Goal: Find specific page/section: Find specific page/section

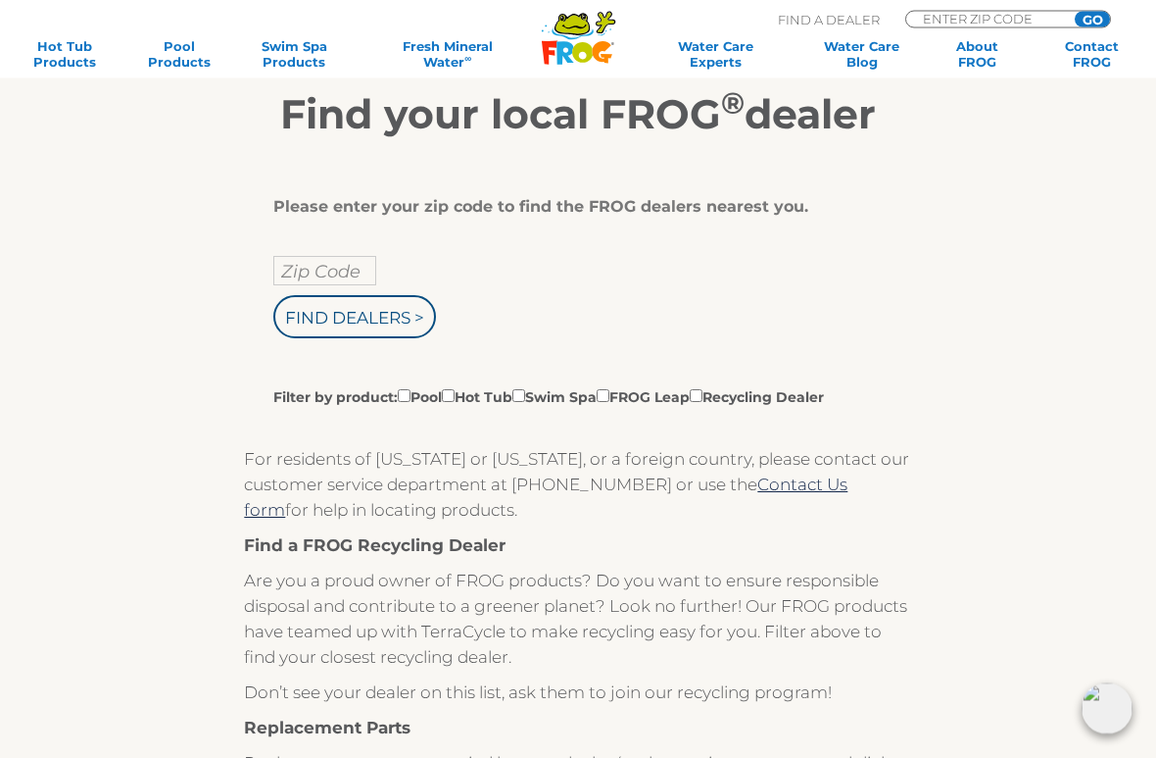
scroll to position [262, 0]
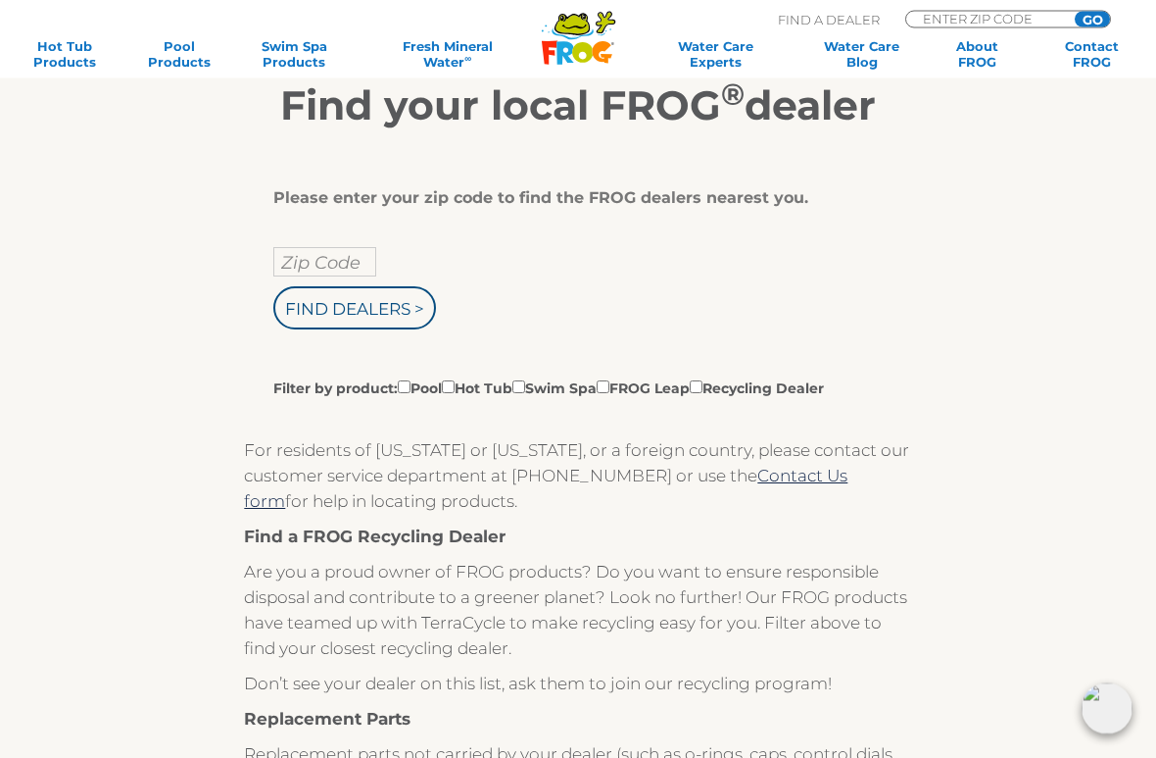
click at [347, 261] on input "Zip Code" at bounding box center [324, 262] width 103 height 29
type input "Zip Code"
click at [350, 272] on input "text" at bounding box center [324, 261] width 103 height 29
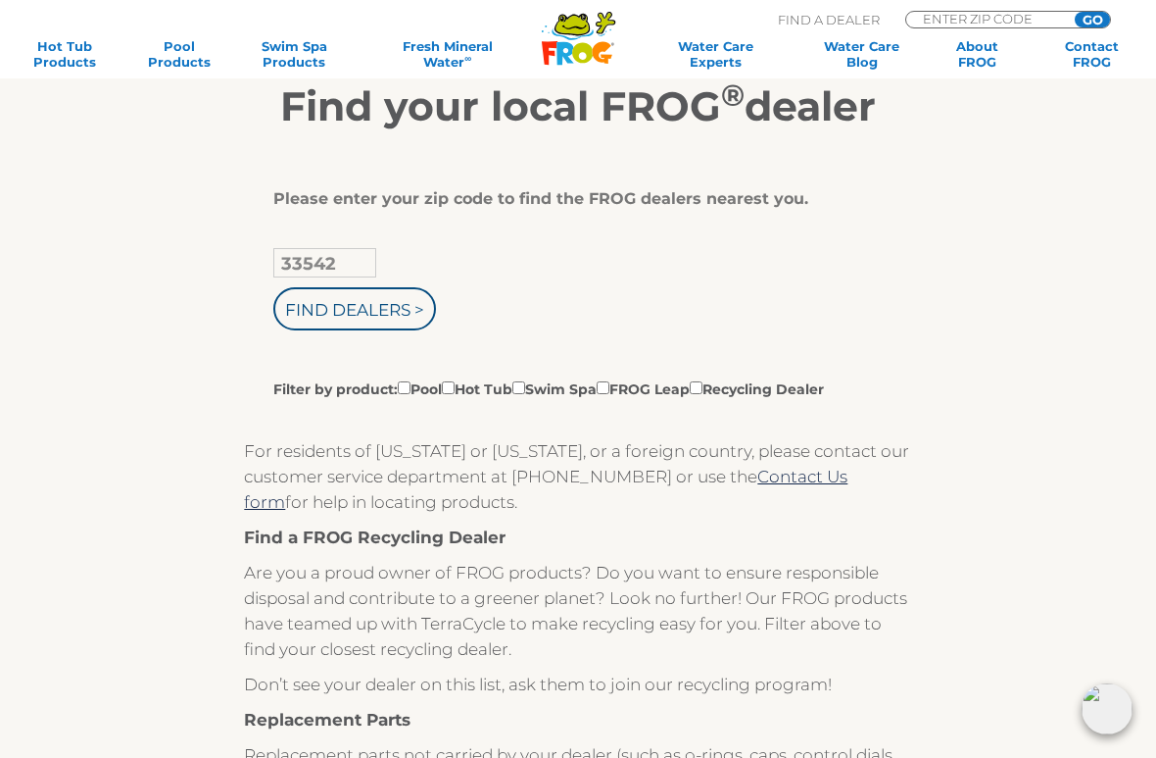
type input "33542"
click at [410, 315] on input "Find Dealers >" at bounding box center [354, 308] width 163 height 43
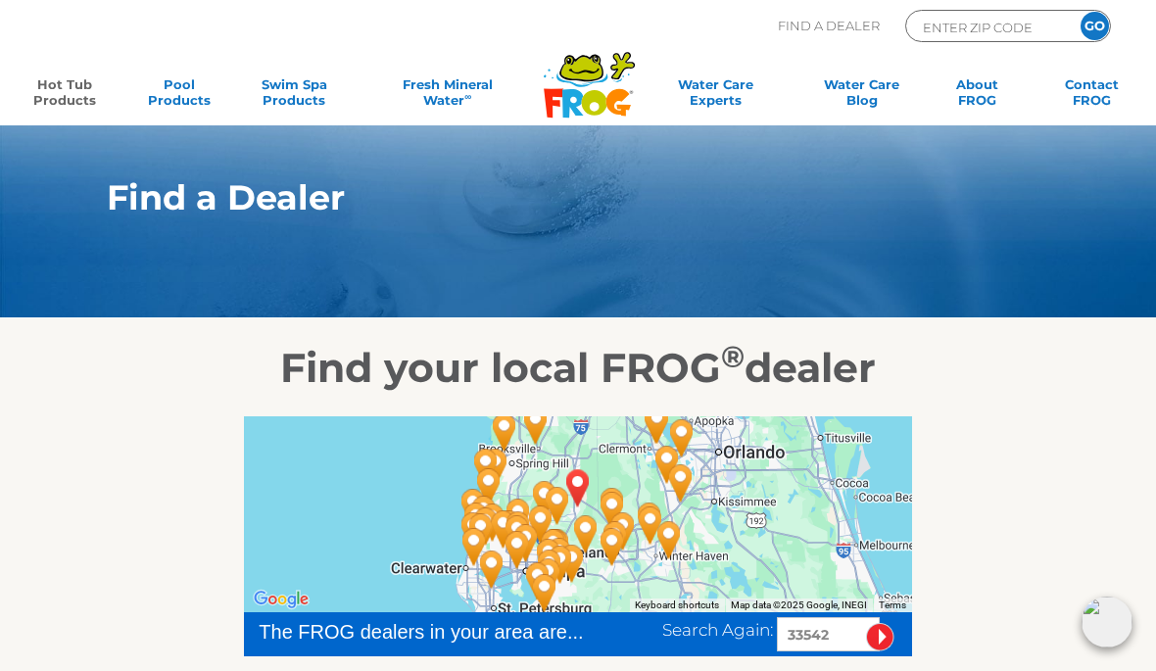
click at [59, 96] on link "Hot Tub Products" at bounding box center [64, 95] width 89 height 39
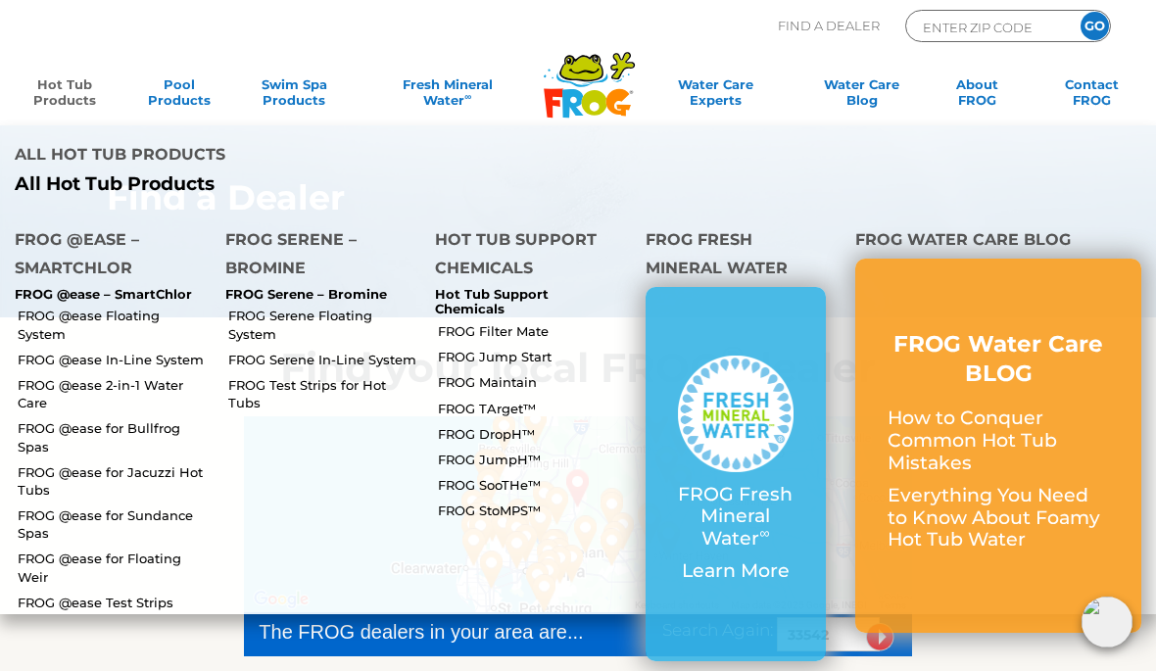
click at [265, 307] on link "FROG Serene Floating System" at bounding box center [324, 324] width 193 height 35
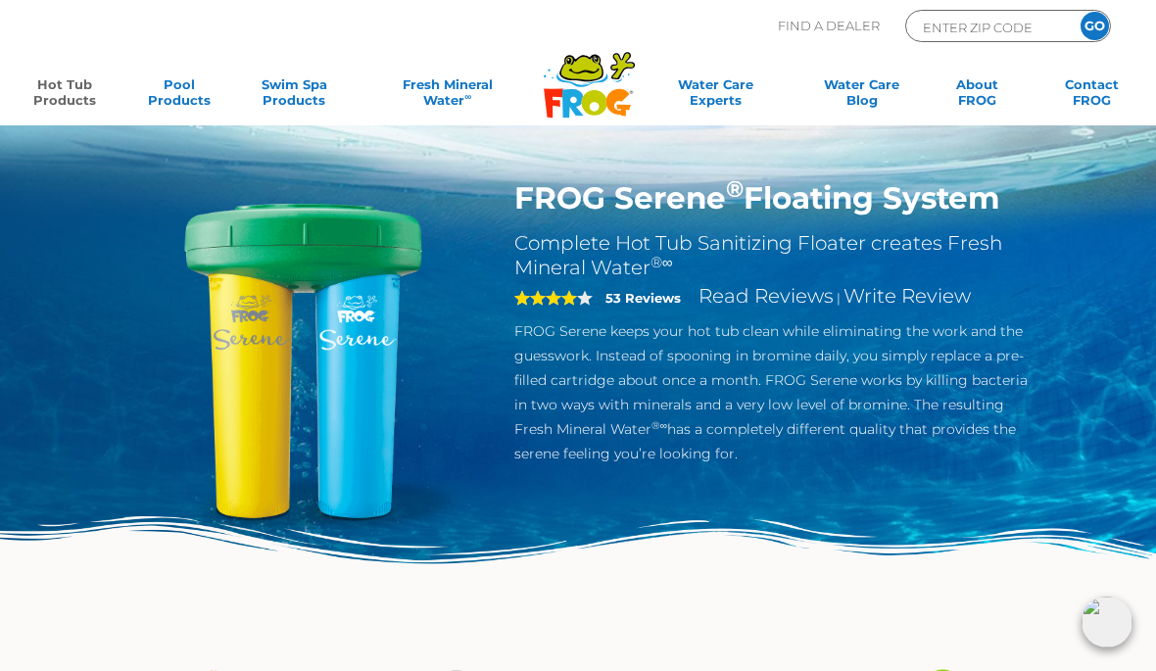
scroll to position [10, 0]
